Goal: Task Accomplishment & Management: Use online tool/utility

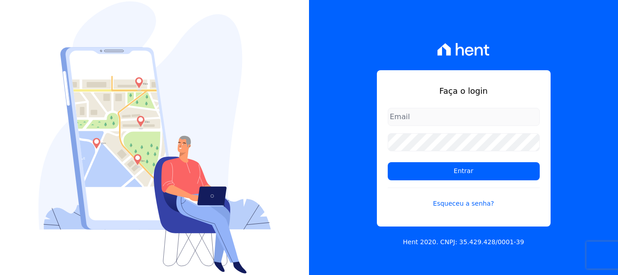
type input "[PERSON_NAME][EMAIL_ADDRESS][PERSON_NAME][DOMAIN_NAME]"
click at [414, 120] on input "[PERSON_NAME][EMAIL_ADDRESS][PERSON_NAME][DOMAIN_NAME]" at bounding box center [464, 117] width 152 height 18
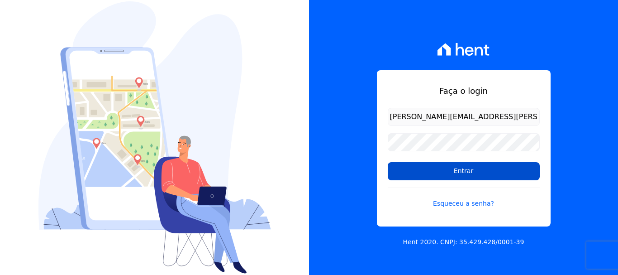
click at [448, 169] on input "Entrar" at bounding box center [464, 171] width 152 height 18
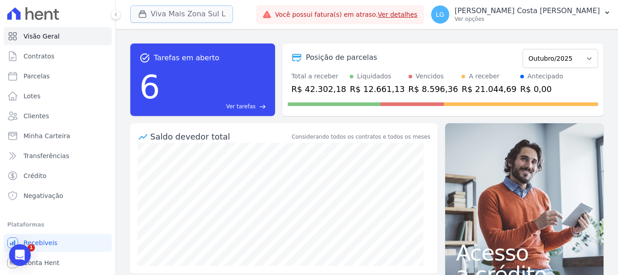
click at [184, 12] on button "Viva Mais Zona Sul L" at bounding box center [181, 13] width 103 height 17
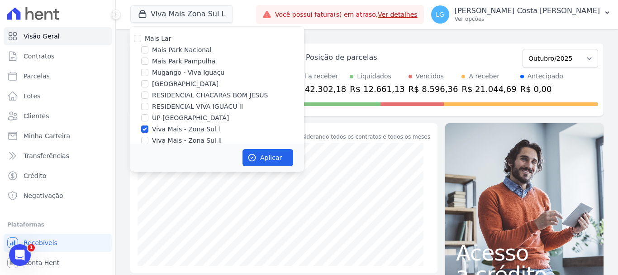
click at [144, 38] on div "Mais Lar" at bounding box center [217, 39] width 174 height 10
click at [139, 38] on input "Mais Lar" at bounding box center [137, 38] width 7 height 7
checkbox input "true"
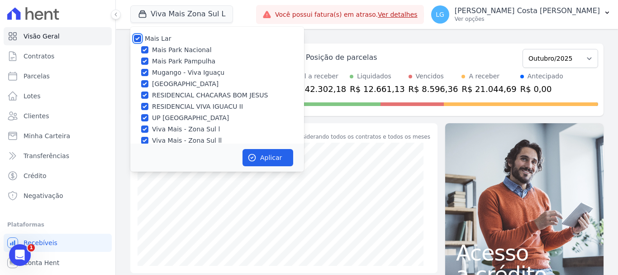
checkbox input "true"
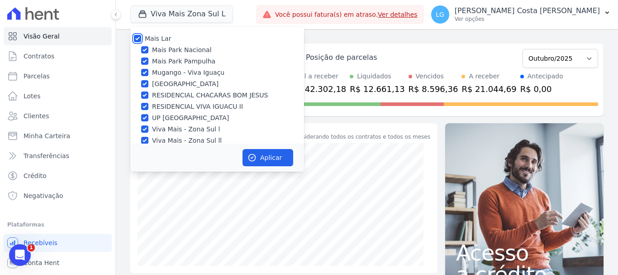
checkbox input "true"
click at [263, 154] on button "Aplicar" at bounding box center [268, 157] width 51 height 17
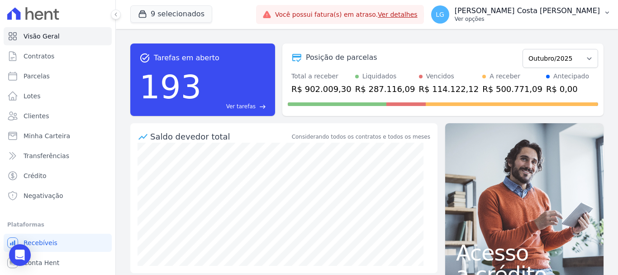
click at [513, 16] on p "Ver opções" at bounding box center [527, 18] width 145 height 7
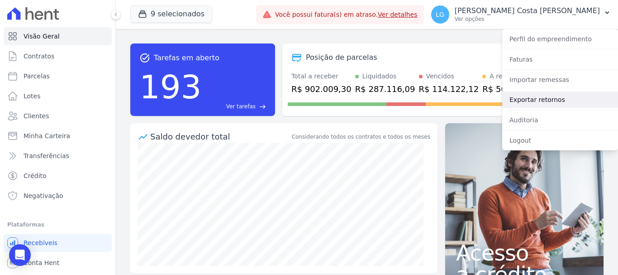
click at [545, 98] on link "Exportar retornos" at bounding box center [561, 99] width 116 height 16
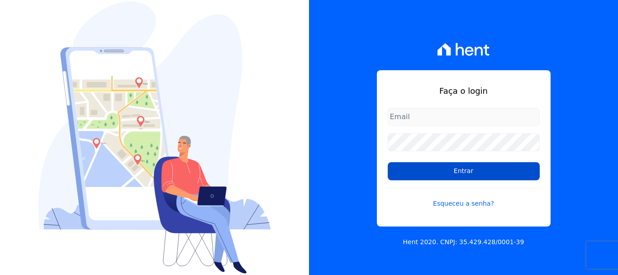
type input "[PERSON_NAME][EMAIL_ADDRESS][PERSON_NAME][DOMAIN_NAME]"
click at [450, 167] on input "Entrar" at bounding box center [464, 171] width 152 height 18
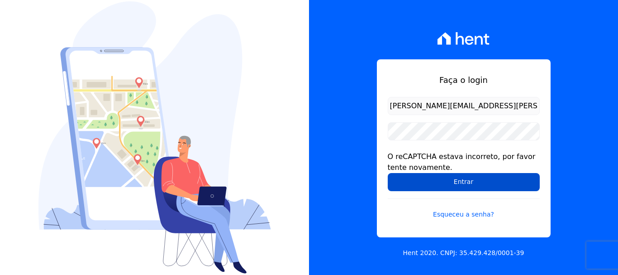
click at [443, 182] on input "Entrar" at bounding box center [464, 182] width 152 height 18
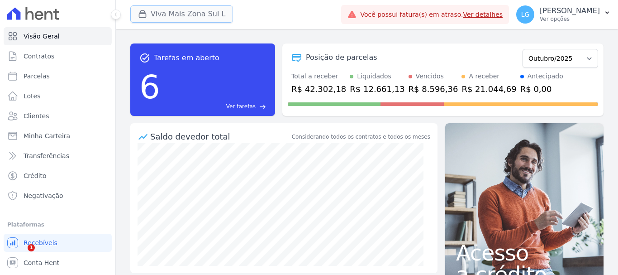
click at [178, 19] on button "Viva Mais Zona Sul L" at bounding box center [181, 13] width 103 height 17
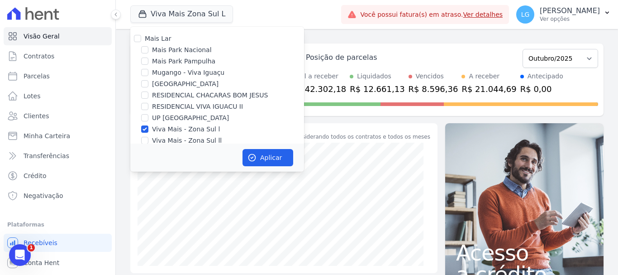
click at [174, 37] on div "Mais Lar" at bounding box center [217, 39] width 174 height 10
click at [157, 37] on label "Mais Lar" at bounding box center [158, 38] width 26 height 7
click at [141, 37] on input "Mais Lar" at bounding box center [137, 38] width 7 height 7
checkbox input "true"
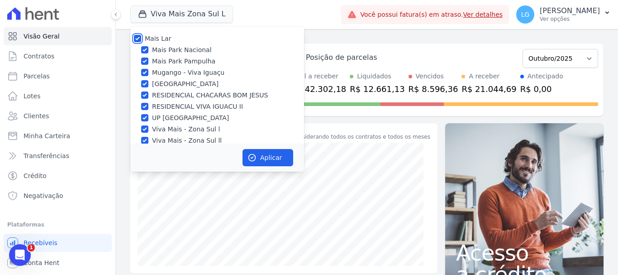
checkbox input "true"
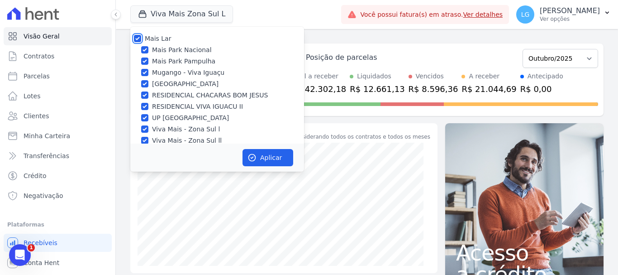
checkbox input "true"
drag, startPoint x: 269, startPoint y: 158, endPoint x: 327, endPoint y: 126, distance: 65.9
click at [270, 158] on button "Aplicar" at bounding box center [268, 157] width 51 height 17
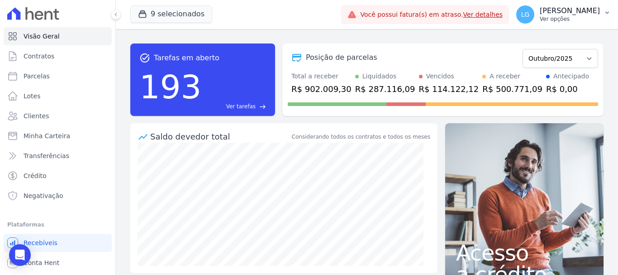
click at [540, 17] on p "Ver opções" at bounding box center [570, 18] width 60 height 7
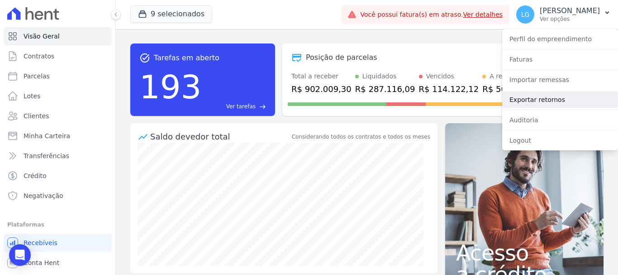
click at [555, 101] on link "Exportar retornos" at bounding box center [561, 99] width 116 height 16
